Goal: Task Accomplishment & Management: Use online tool/utility

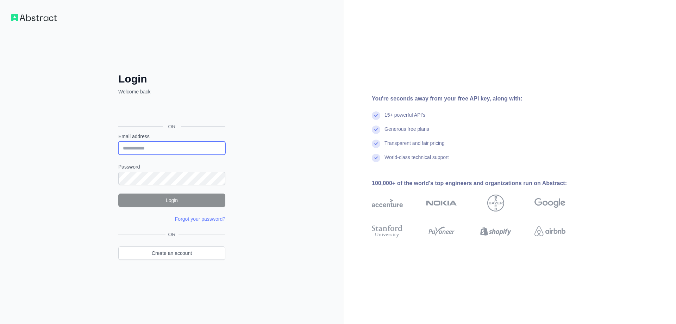
type input "**********"
drag, startPoint x: 0, startPoint y: 0, endPoint x: 198, endPoint y: 195, distance: 278.2
click at [198, 195] on button "Login" at bounding box center [171, 199] width 107 height 13
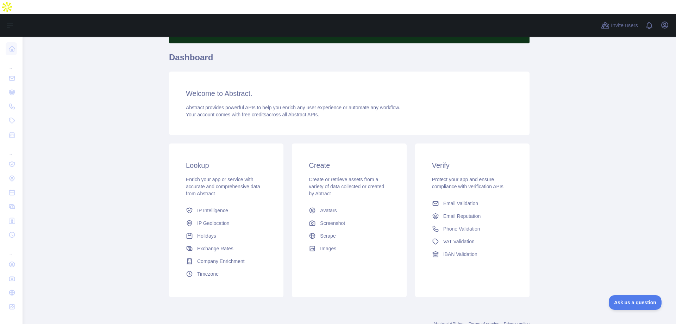
scroll to position [60, 0]
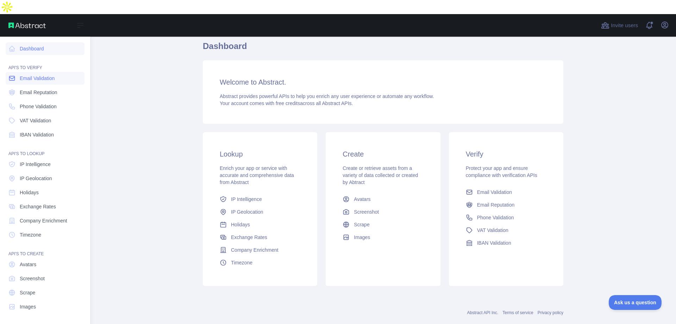
click at [43, 75] on span "Email Validation" at bounding box center [37, 78] width 35 height 7
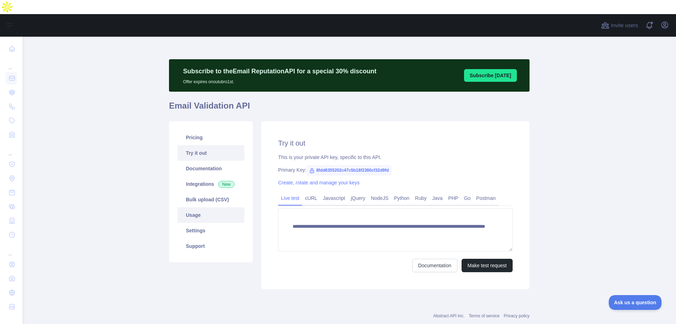
click at [187, 207] on link "Usage" at bounding box center [211, 214] width 67 height 15
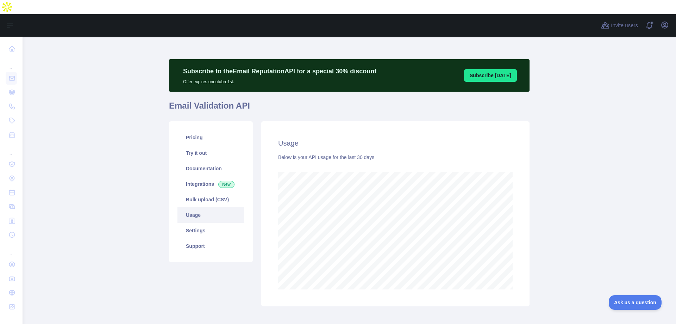
scroll to position [301, 648]
